Goal: Task Accomplishment & Management: Manage account settings

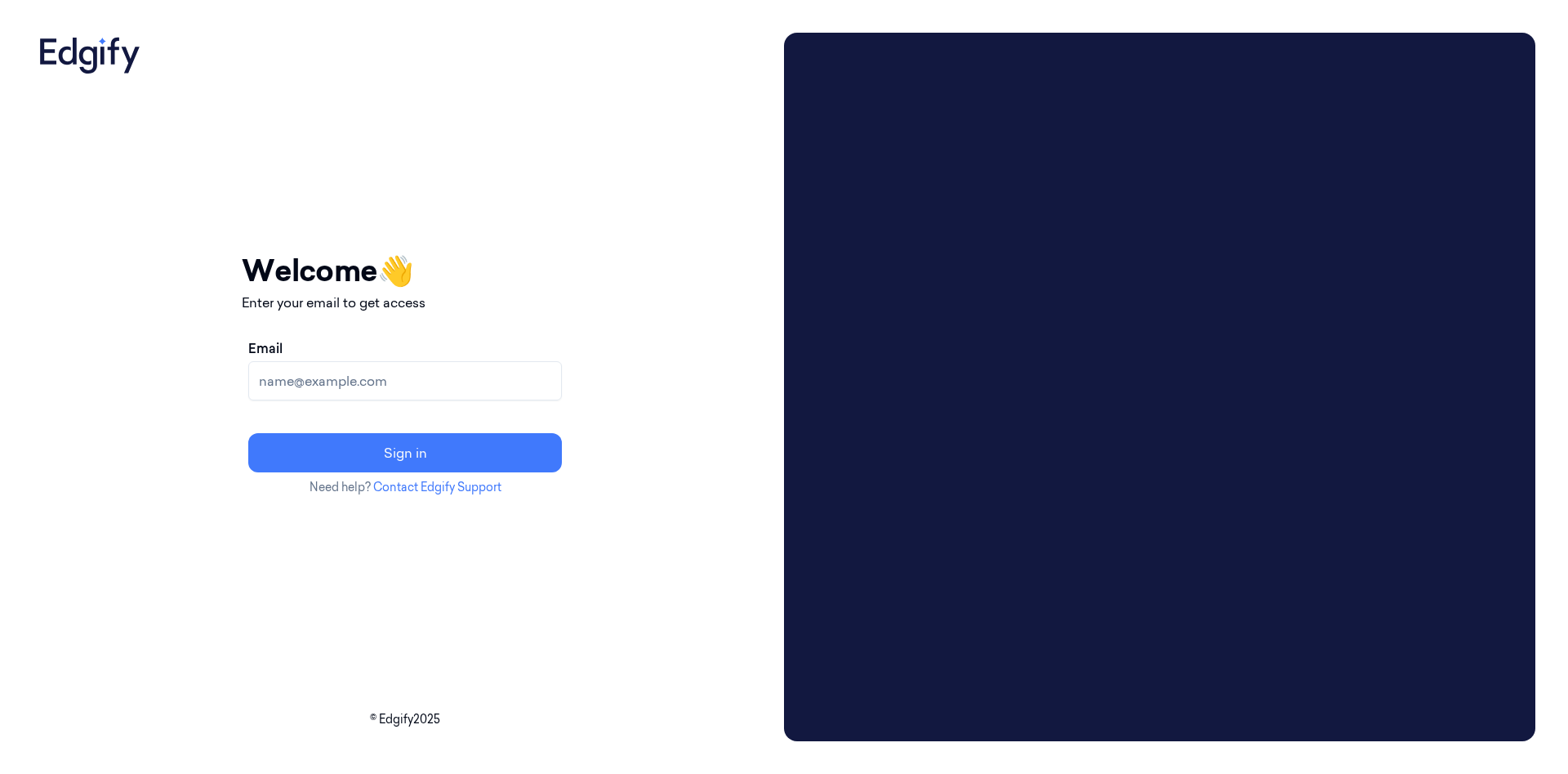
click at [561, 383] on input "Email" at bounding box center [406, 381] width 314 height 39
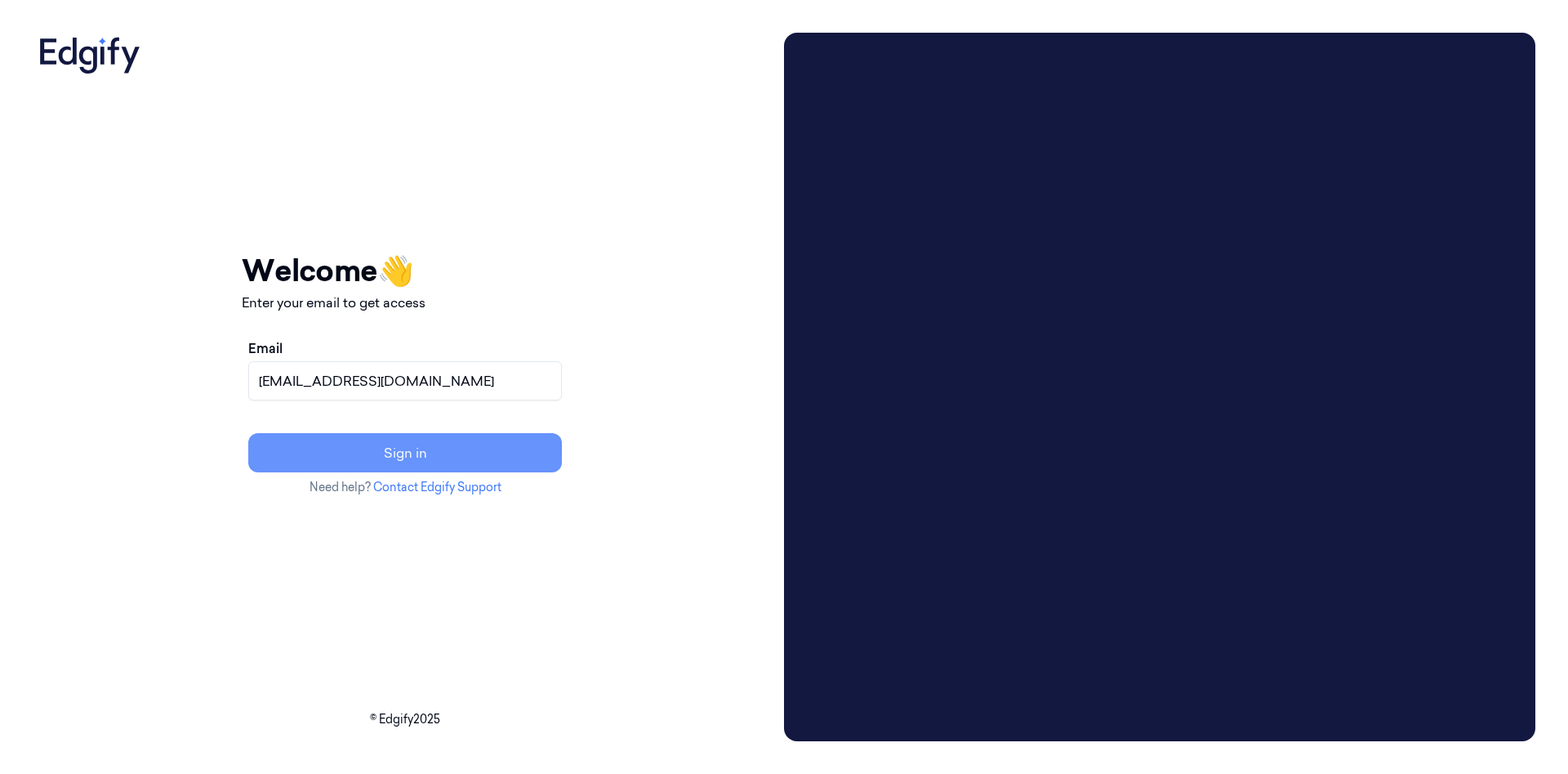
click at [562, 445] on button "Sign in" at bounding box center [406, 453] width 314 height 39
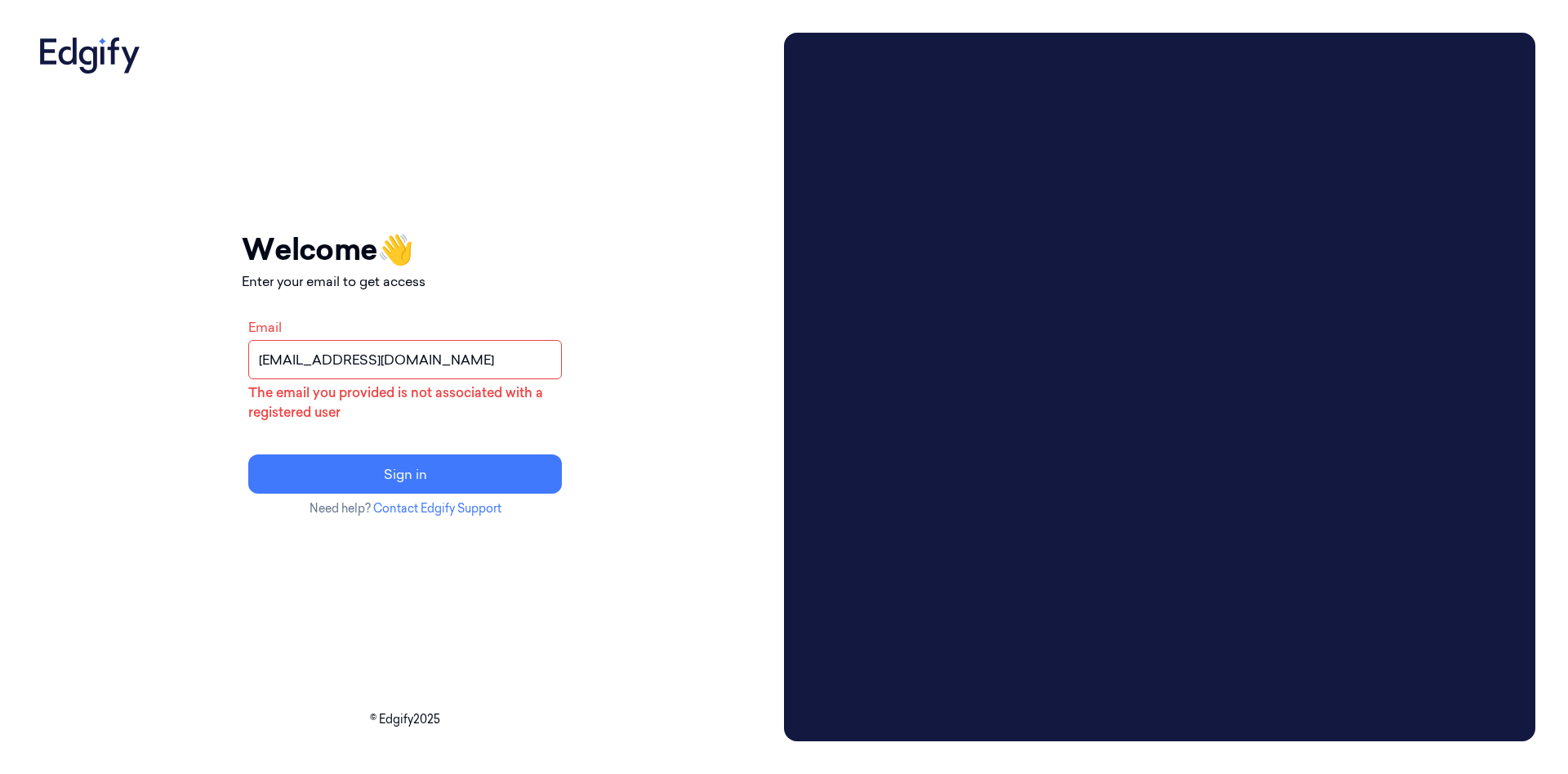
drag, startPoint x: 444, startPoint y: 358, endPoint x: 274, endPoint y: 385, distance: 172.1
click at [275, 379] on input "cybersafept1@gmail.com" at bounding box center [406, 359] width 314 height 39
paste input "Cybersafe1"
click at [249, 454] on button "Sign in" at bounding box center [406, 473] width 314 height 39
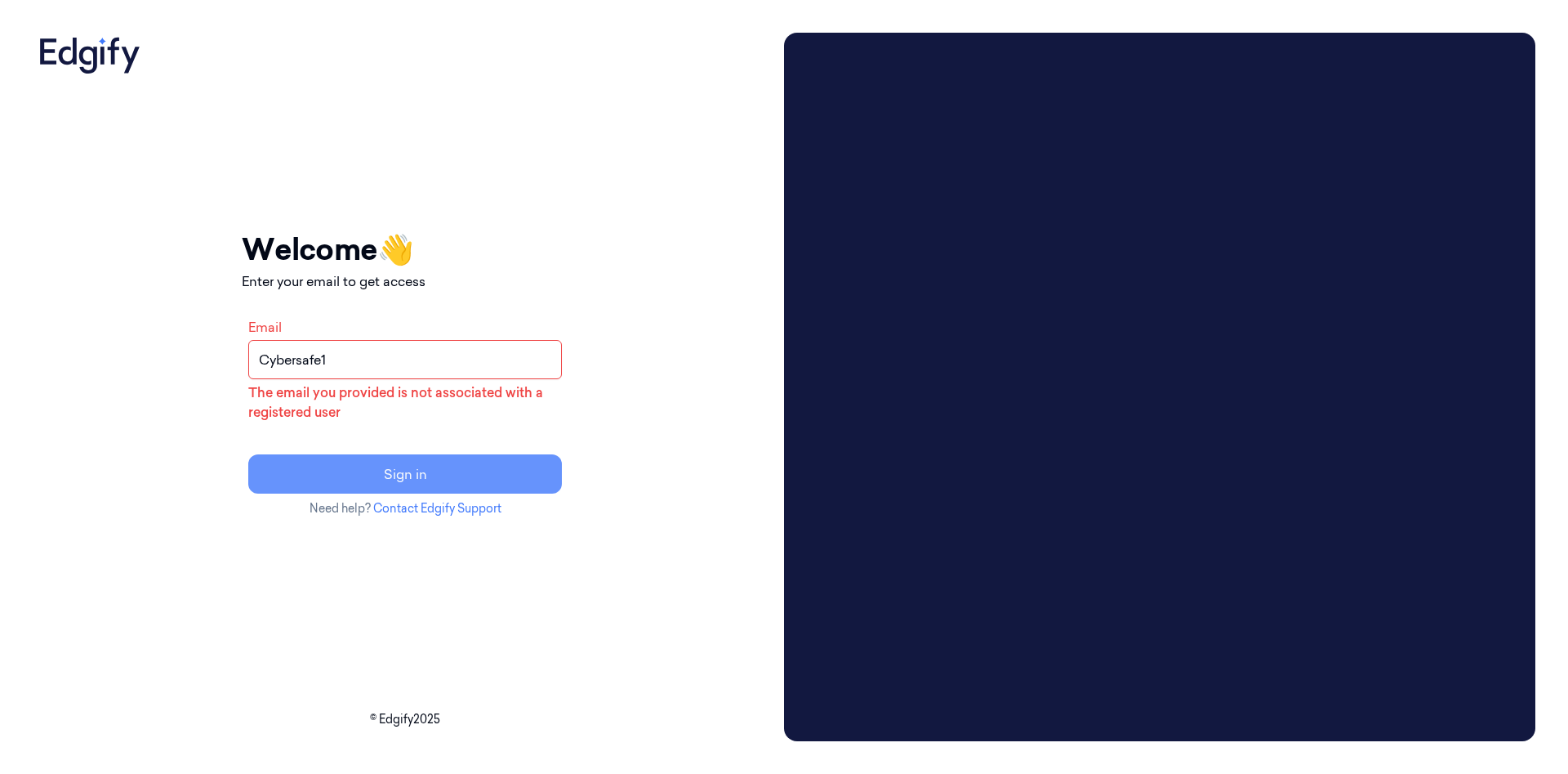
click at [547, 479] on button "Sign in" at bounding box center [406, 473] width 314 height 39
click at [546, 476] on button "Sign in" at bounding box center [406, 473] width 314 height 39
click at [562, 470] on button "Sign in" at bounding box center [406, 473] width 314 height 39
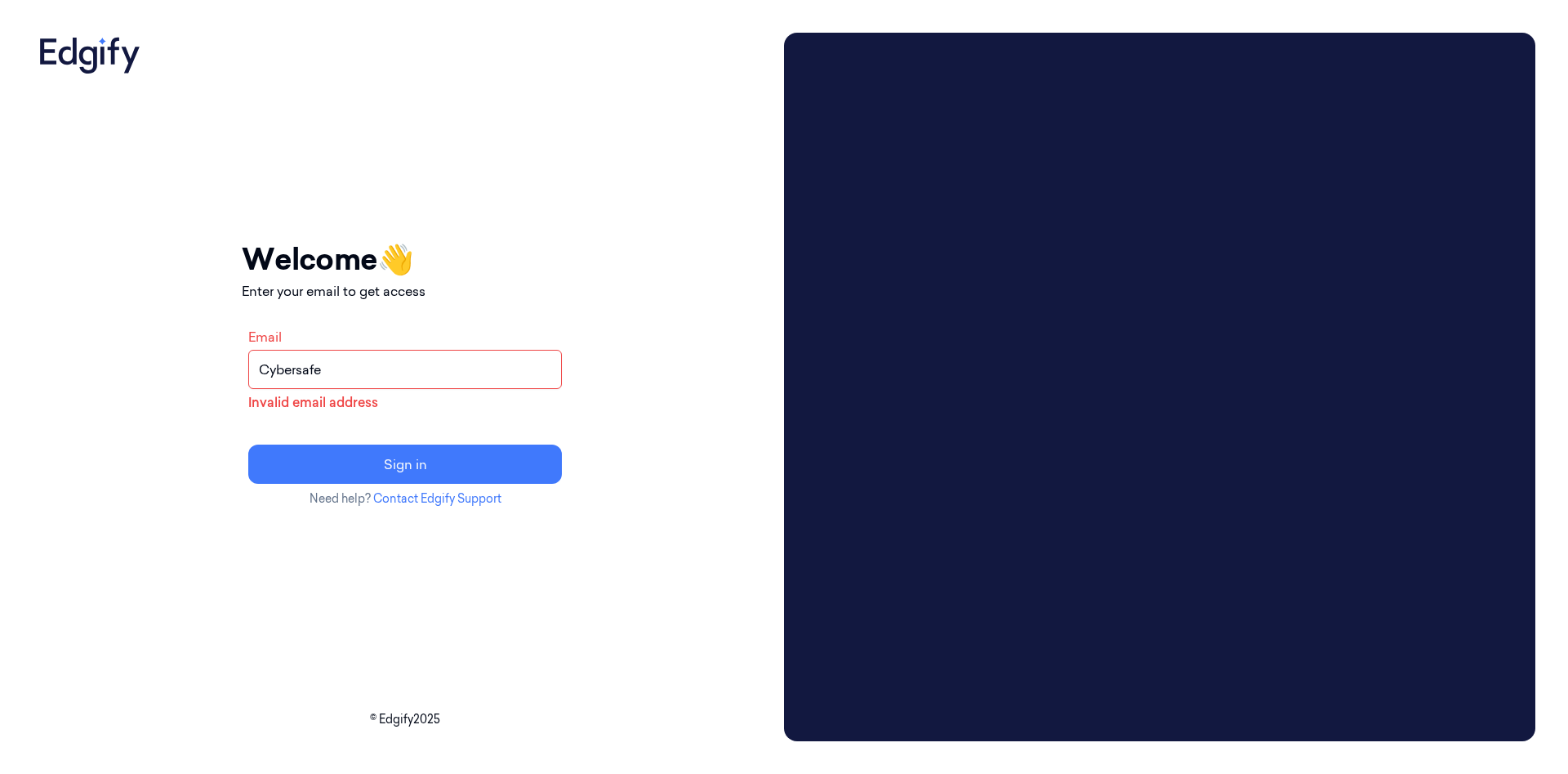
click at [193, 564] on div "Your session expired - please log in again Email sent - check your inbox for th…" at bounding box center [406, 387] width 745 height 708
click at [493, 375] on input "Cybersafe" at bounding box center [406, 369] width 314 height 39
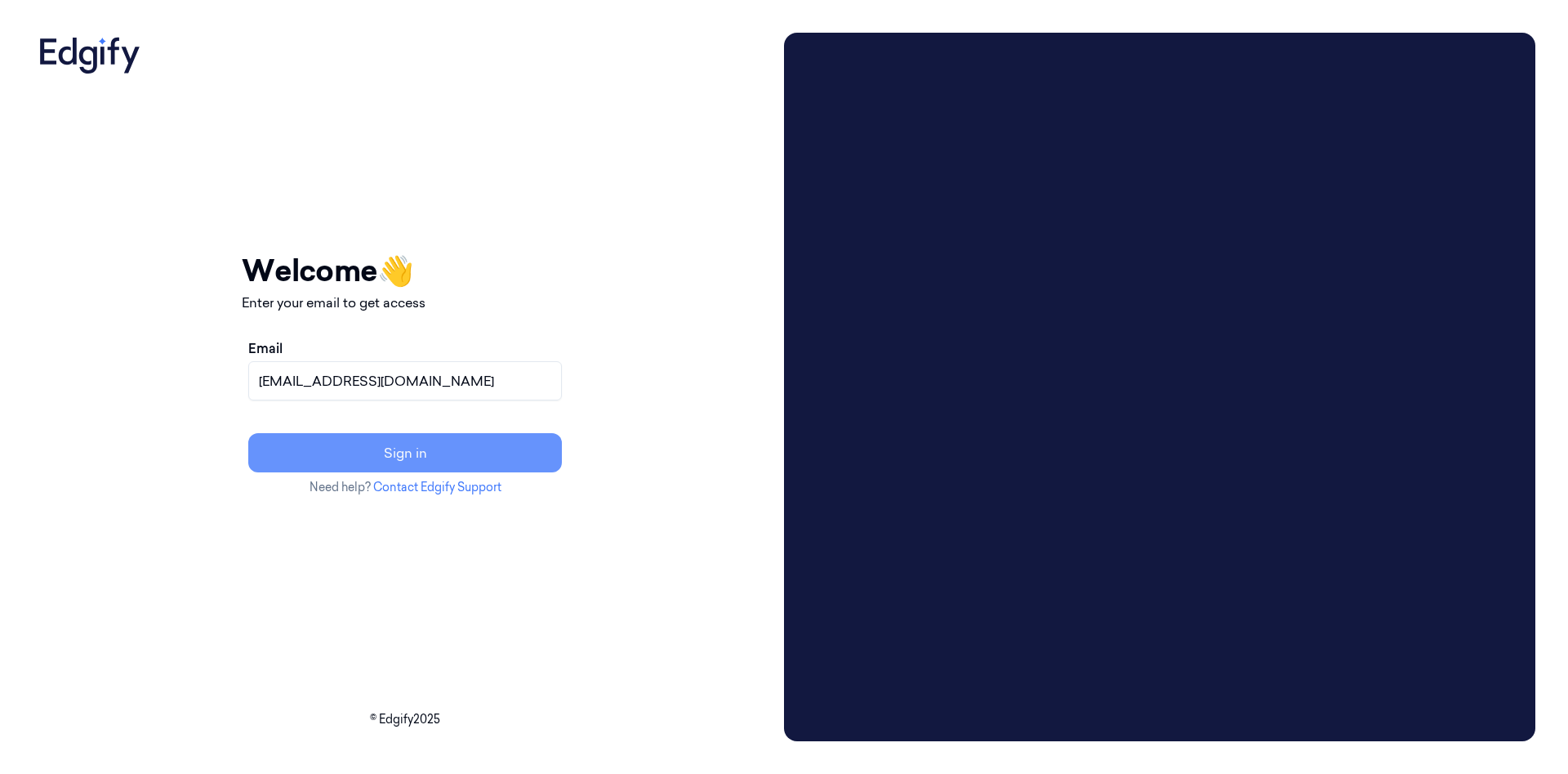
type input "Cybersafept2@gmail.com"
click at [530, 463] on button "Sign in" at bounding box center [406, 453] width 314 height 39
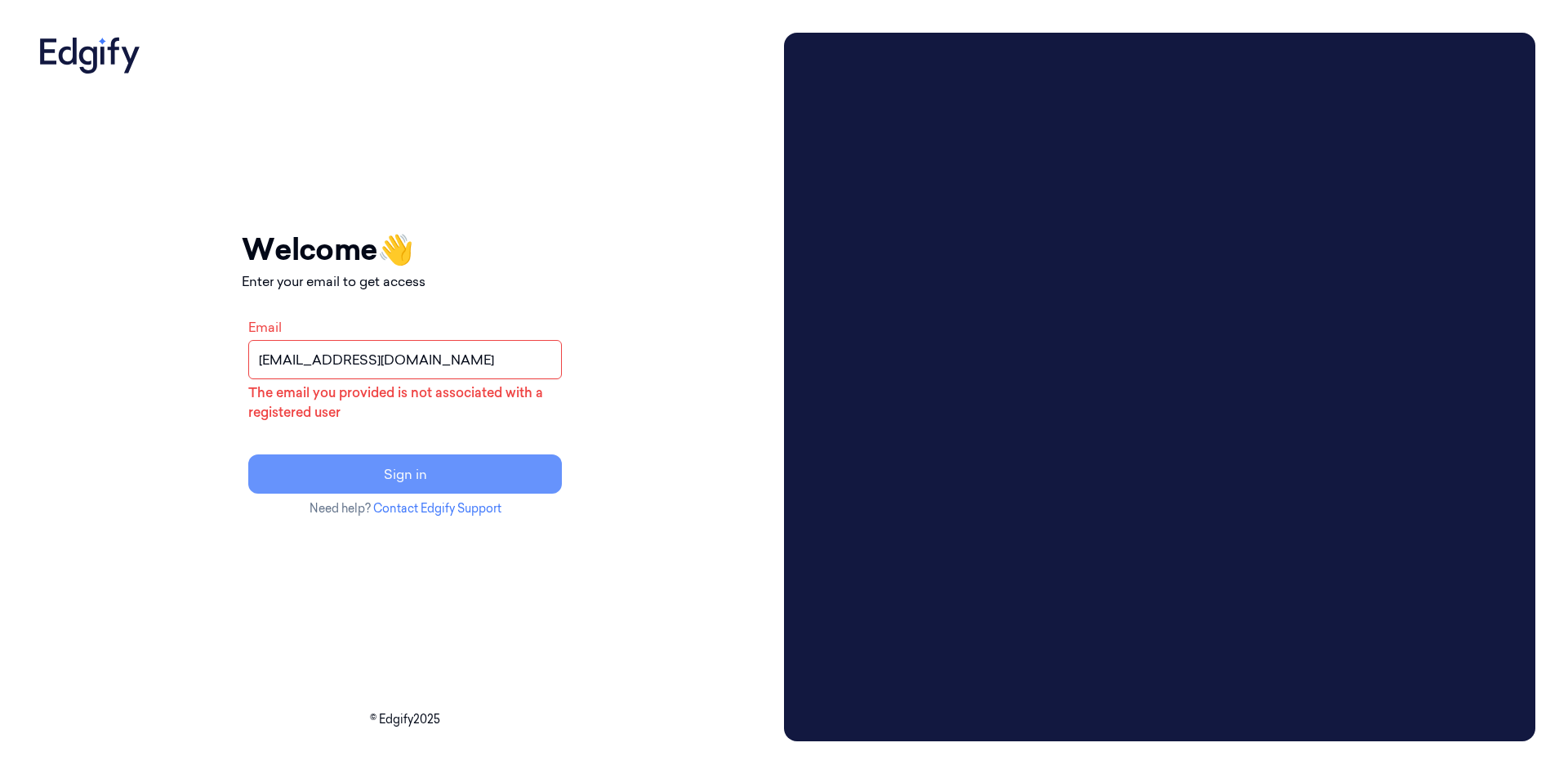
click at [471, 484] on button "Sign in" at bounding box center [406, 473] width 314 height 39
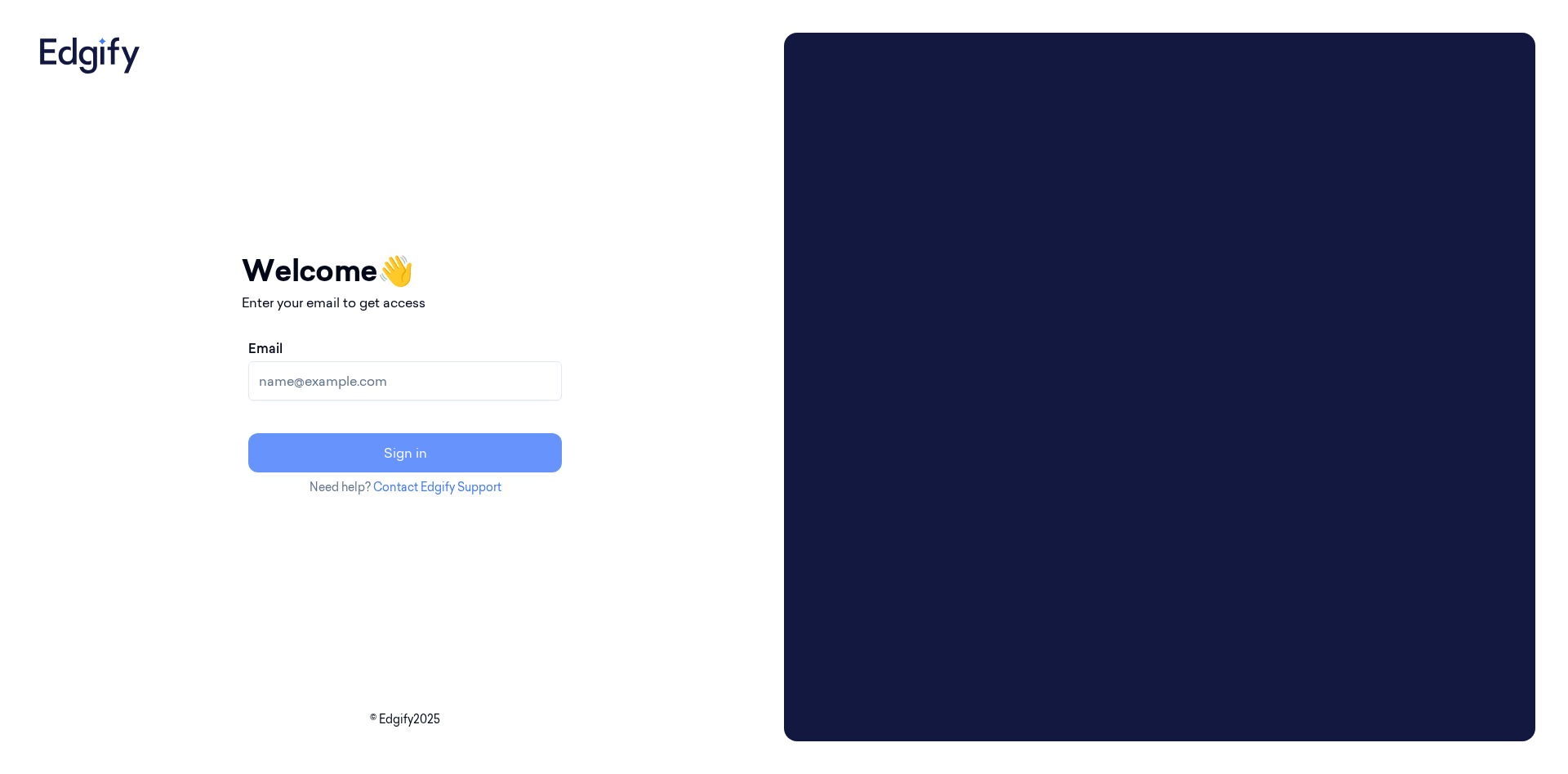
click at [555, 449] on button "Sign in" at bounding box center [406, 453] width 314 height 39
click at [513, 385] on input "Email" at bounding box center [406, 381] width 314 height 39
type input "a@a.com"
click at [493, 458] on button "Sign in" at bounding box center [406, 453] width 314 height 39
click at [494, 385] on input "Email" at bounding box center [406, 381] width 314 height 39
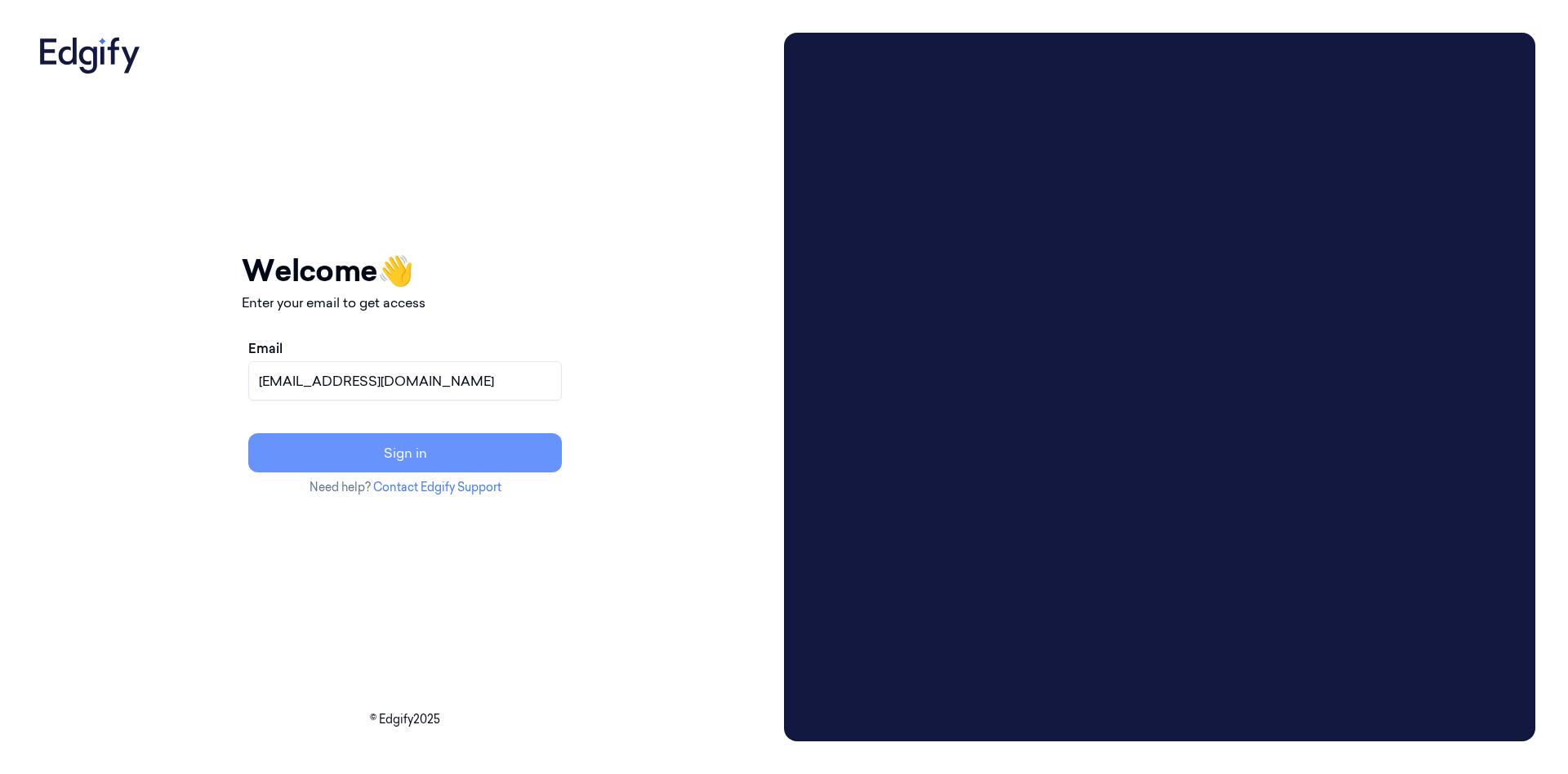
type input "cybersafept1@gmail.com"
click at [525, 457] on button "Sign in" at bounding box center [406, 453] width 314 height 39
